Goal: Navigation & Orientation: Understand site structure

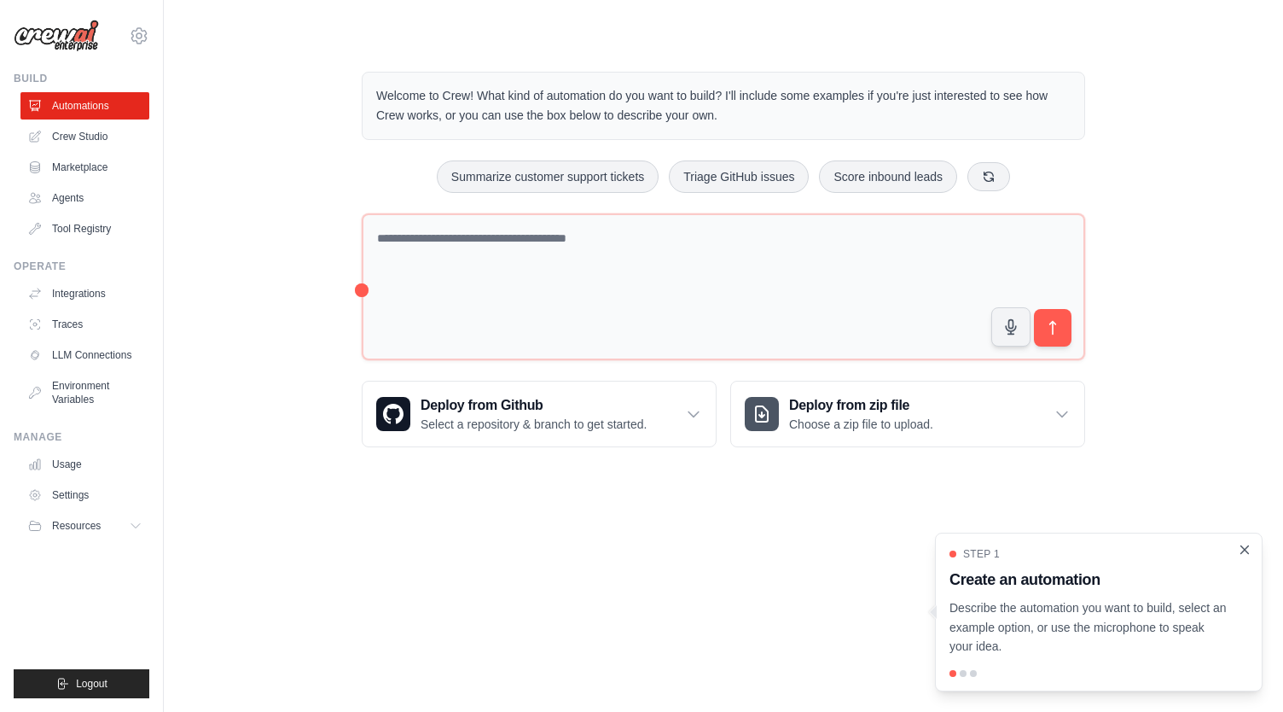
click at [1246, 549] on icon "Close walkthrough" at bounding box center [1245, 549] width 8 height 8
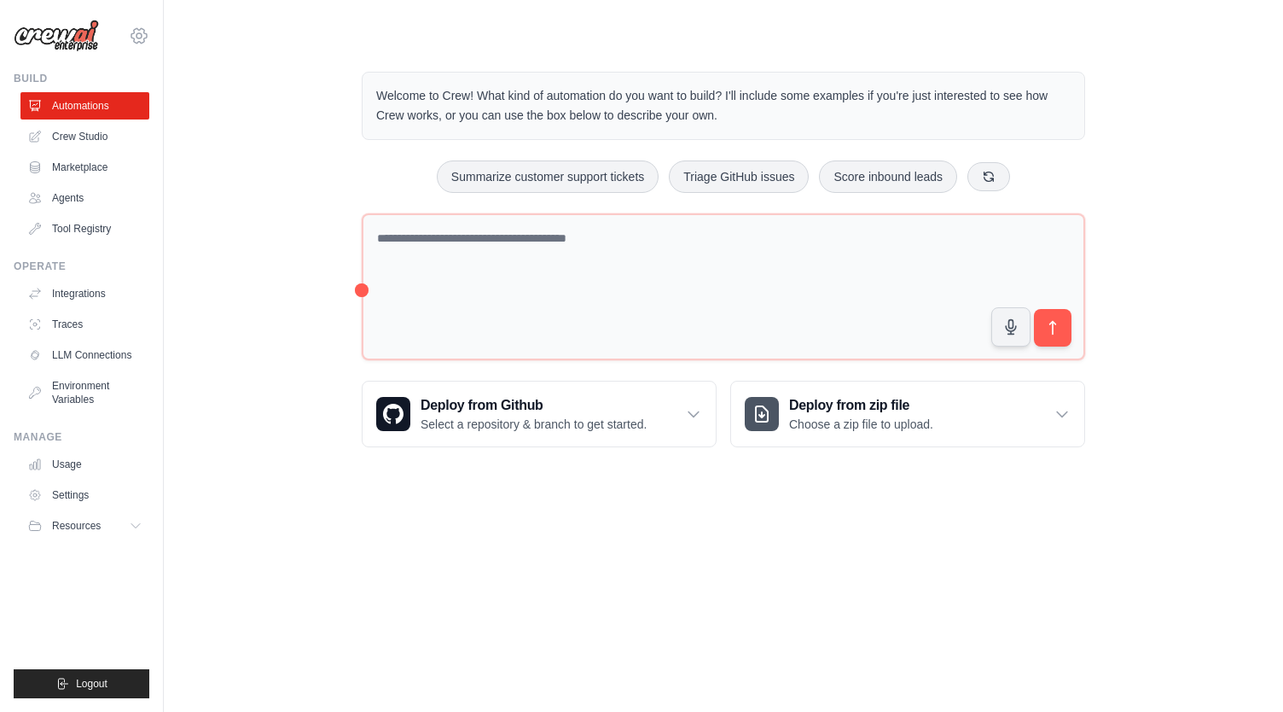
click at [136, 37] on icon at bounding box center [139, 36] width 20 height 20
click at [109, 119] on link "Settings" at bounding box center [139, 115] width 150 height 31
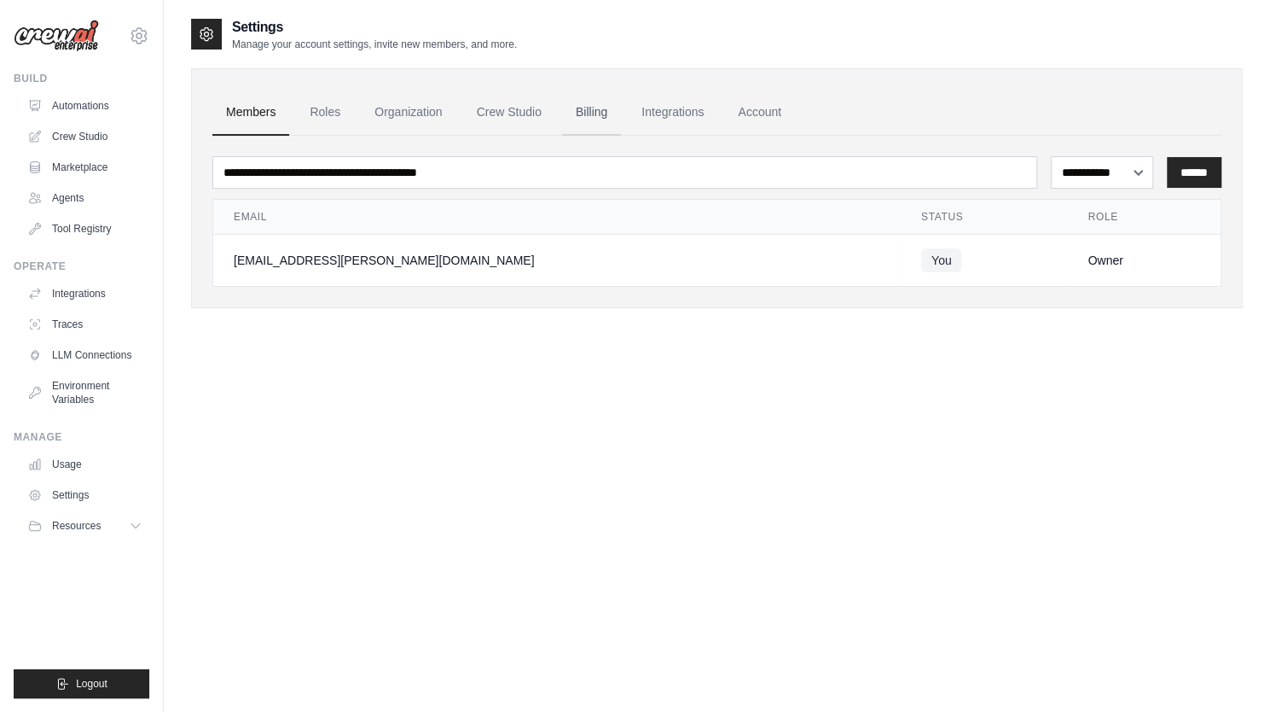
click at [602, 108] on link "Billing" at bounding box center [591, 113] width 59 height 46
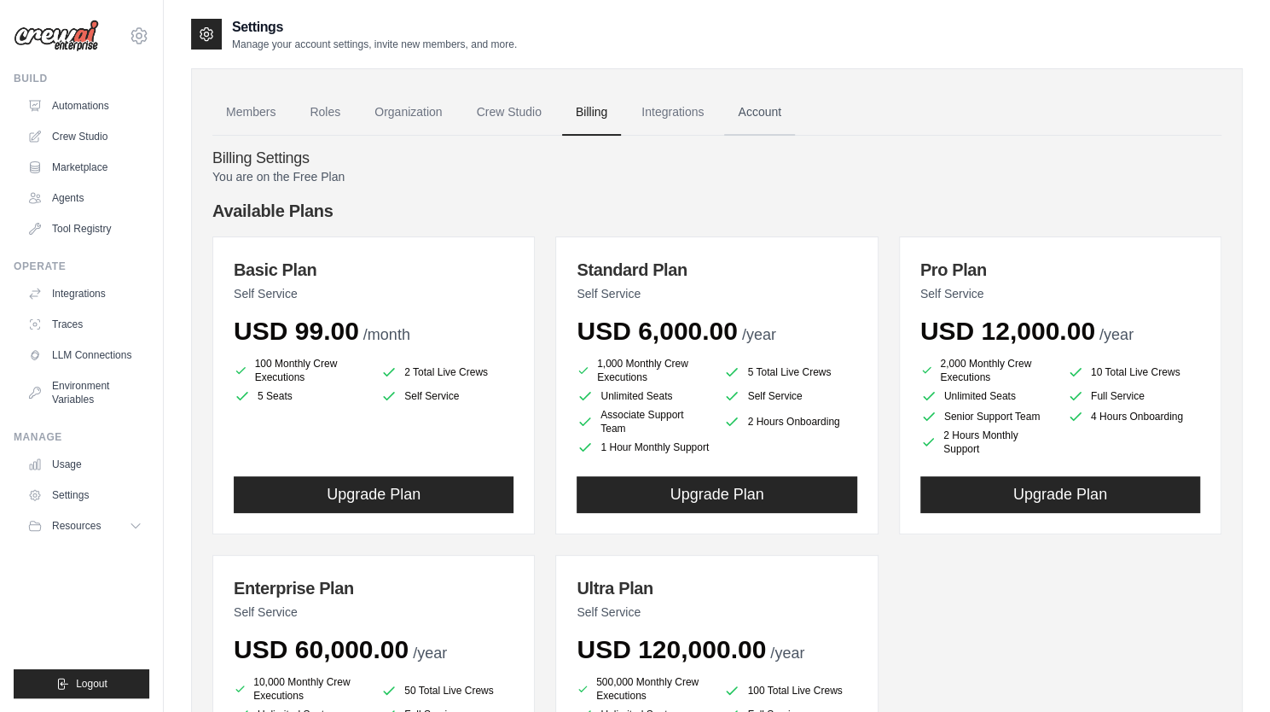
click at [770, 110] on link "Account" at bounding box center [759, 113] width 71 height 46
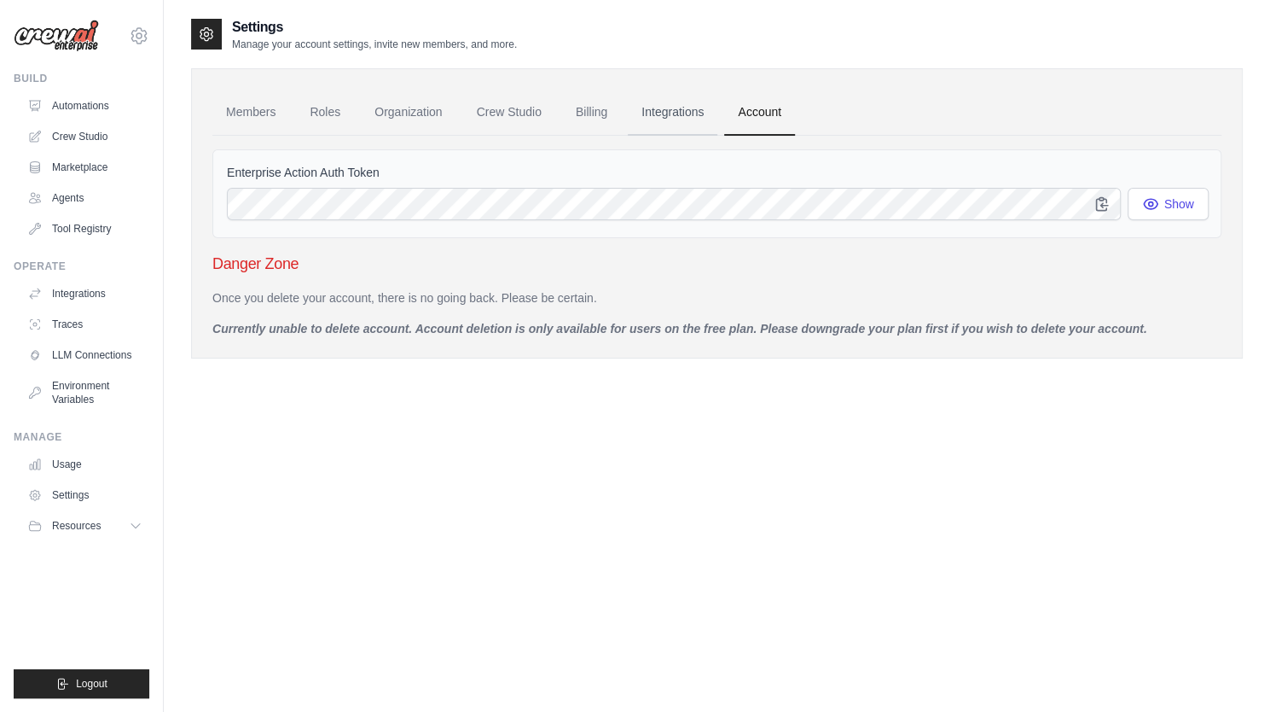
click at [683, 113] on link "Integrations" at bounding box center [673, 113] width 90 height 46
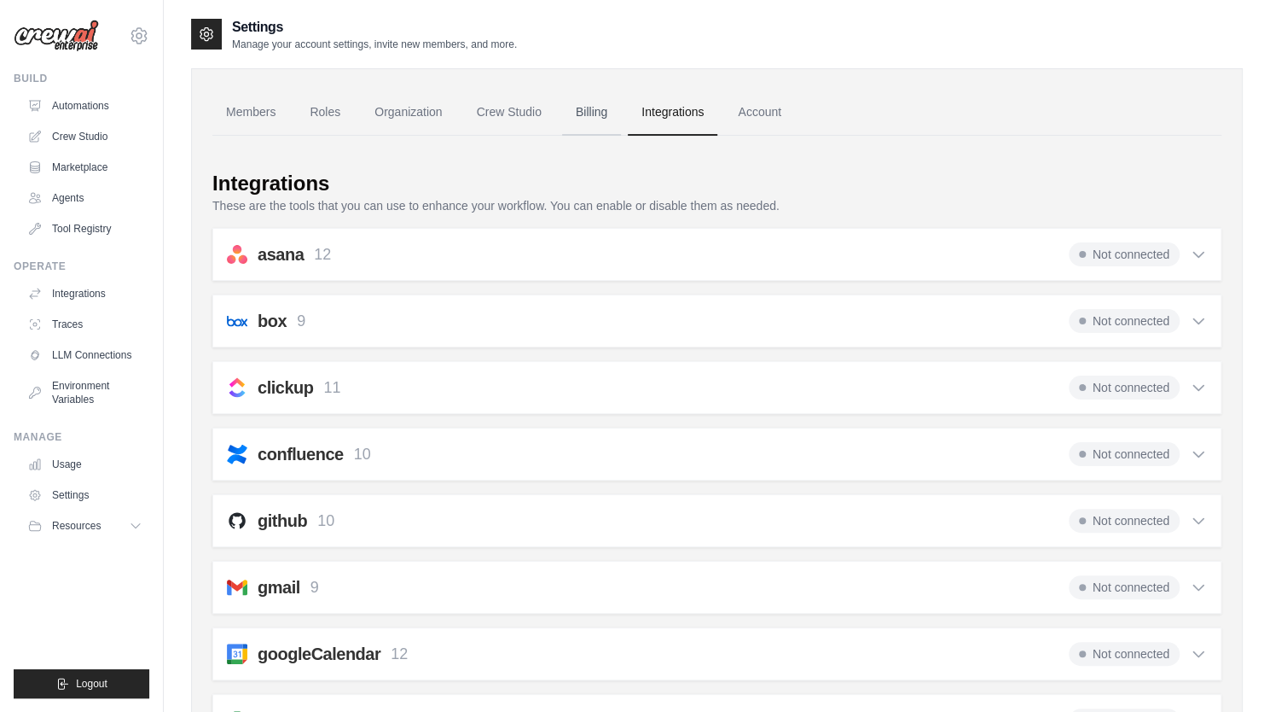
click at [597, 119] on link "Billing" at bounding box center [591, 113] width 59 height 46
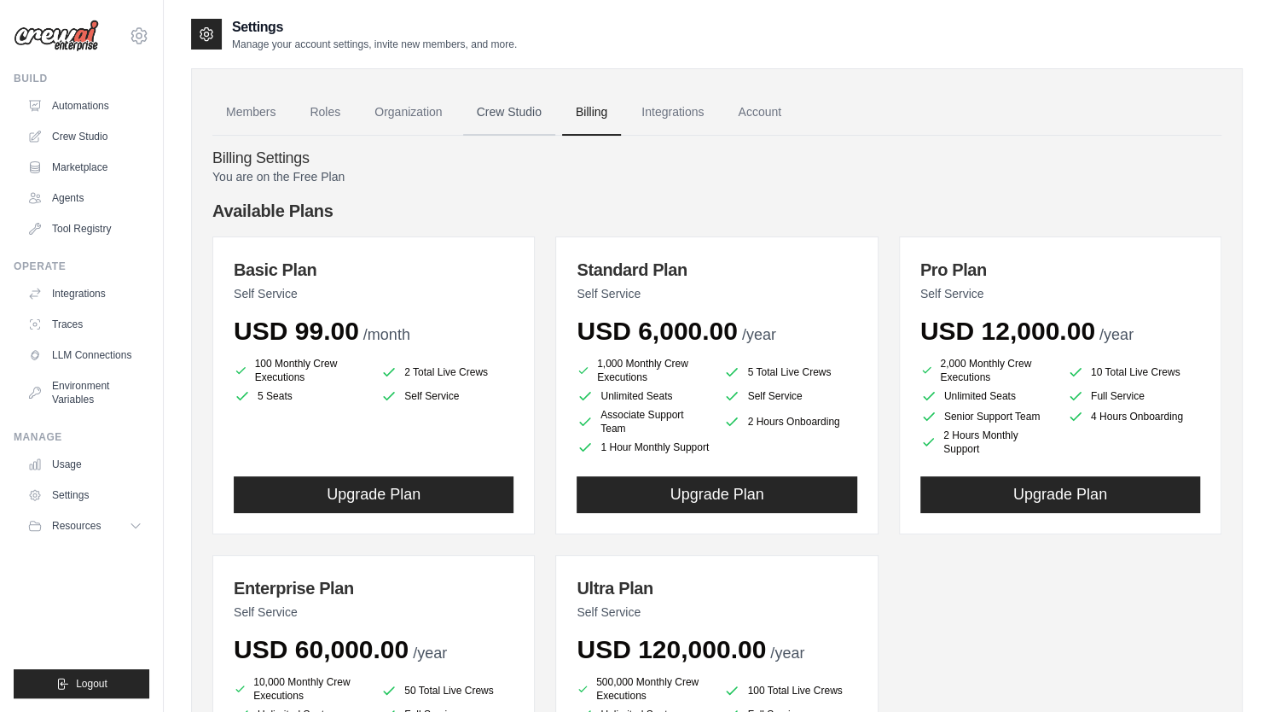
click at [510, 119] on link "Crew Studio" at bounding box center [509, 113] width 92 height 46
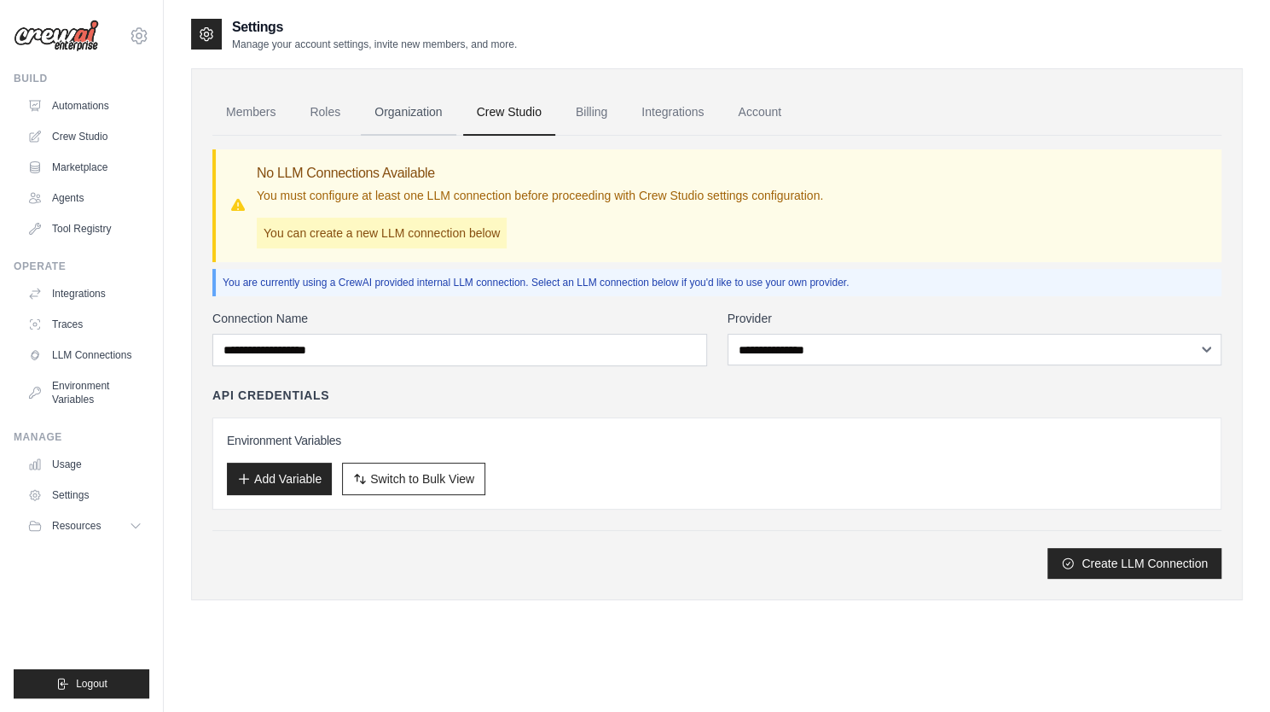
click at [410, 113] on link "Organization" at bounding box center [408, 113] width 95 height 46
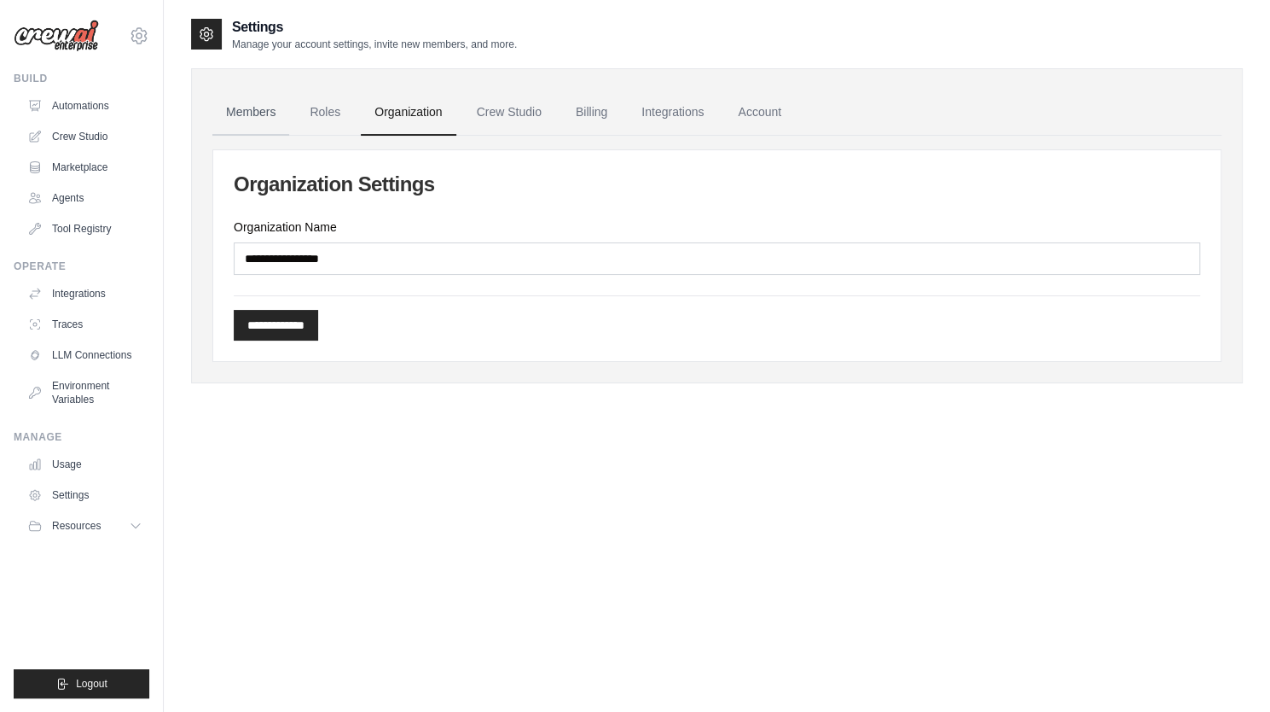
click at [256, 115] on link "Members" at bounding box center [250, 113] width 77 height 46
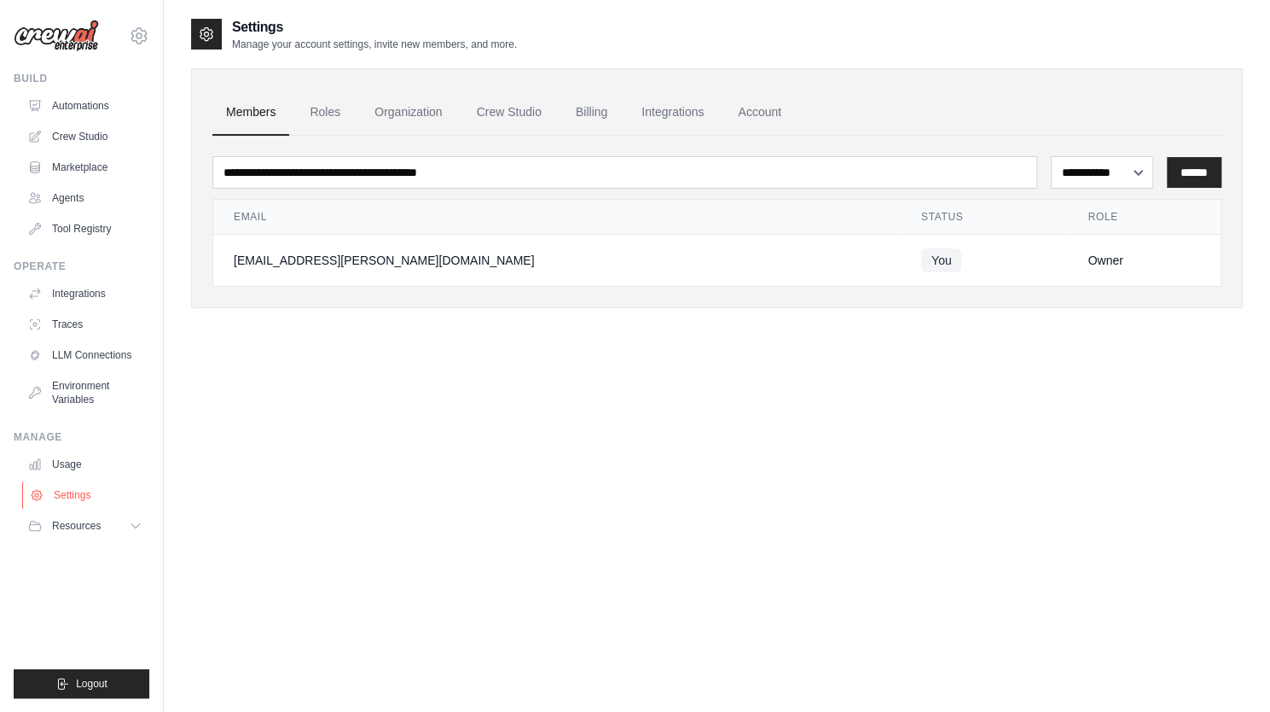
click at [78, 493] on link "Settings" at bounding box center [86, 494] width 129 height 27
click at [68, 468] on link "Usage" at bounding box center [86, 463] width 129 height 27
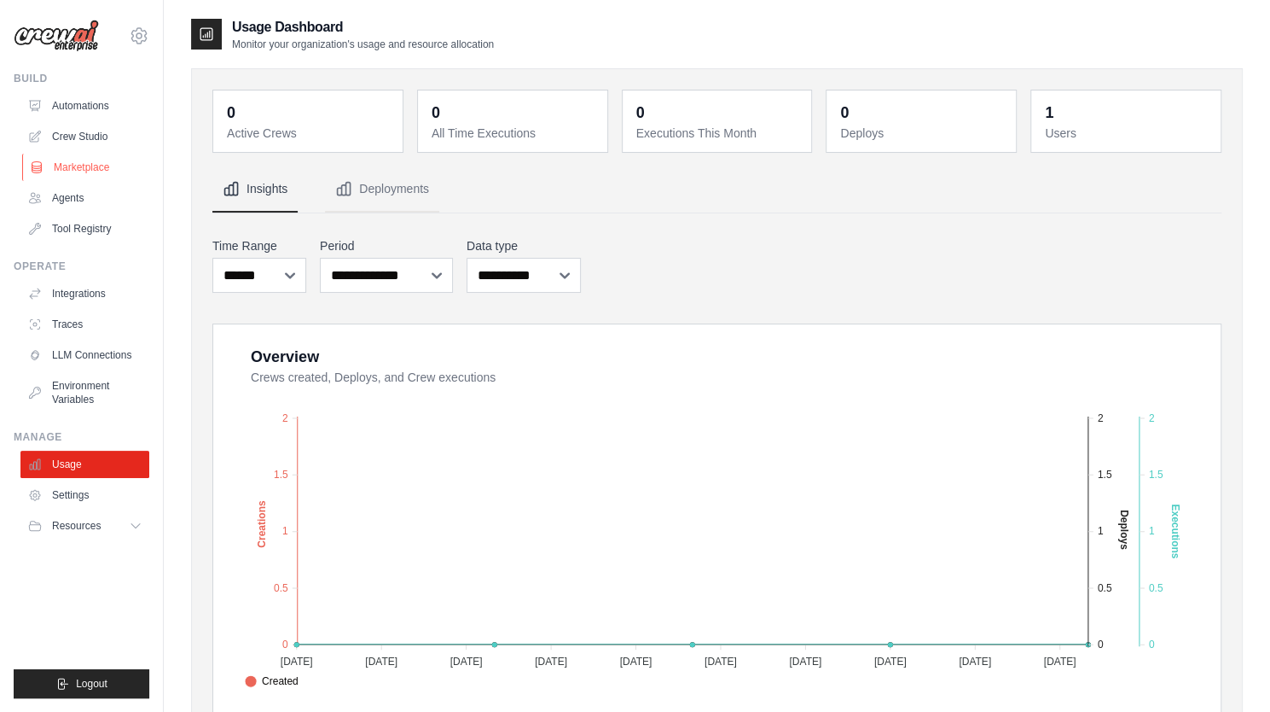
click at [80, 173] on link "Marketplace" at bounding box center [86, 167] width 129 height 27
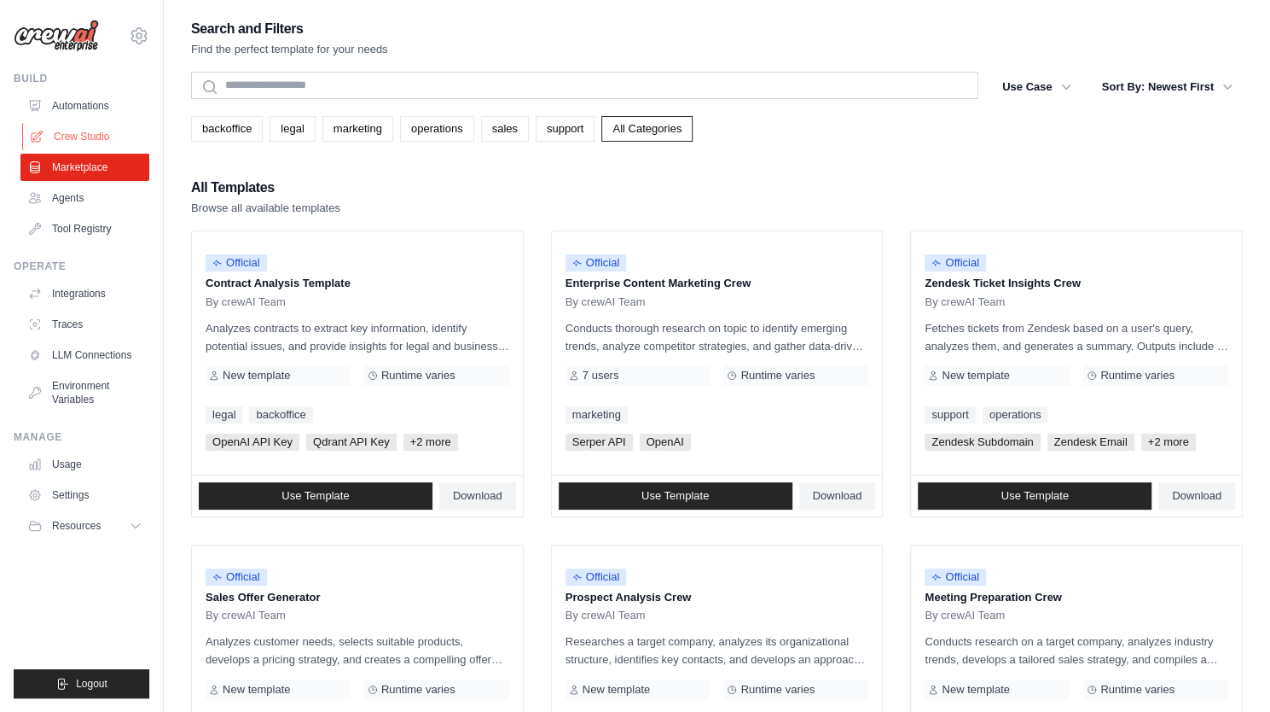
click at [78, 143] on link "Crew Studio" at bounding box center [86, 136] width 129 height 27
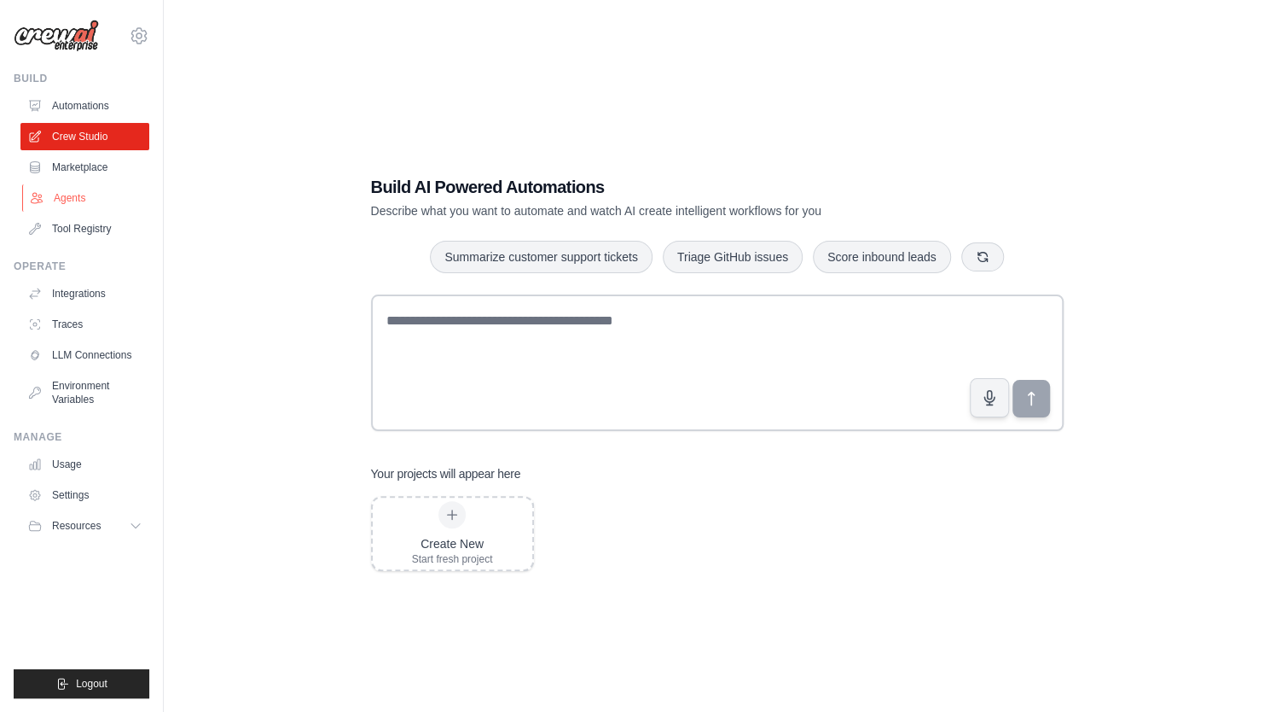
click at [75, 197] on link "Agents" at bounding box center [86, 197] width 129 height 27
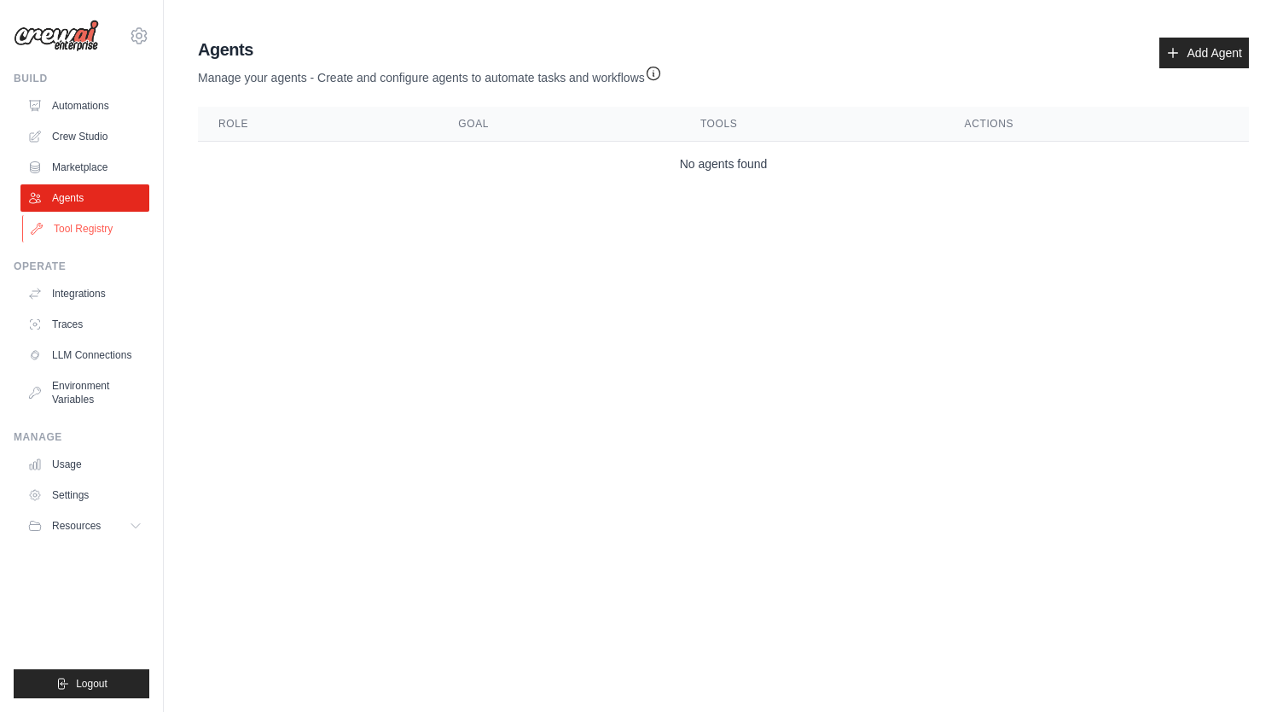
click at [75, 233] on link "Tool Registry" at bounding box center [86, 228] width 129 height 27
